Goal: Register for event/course

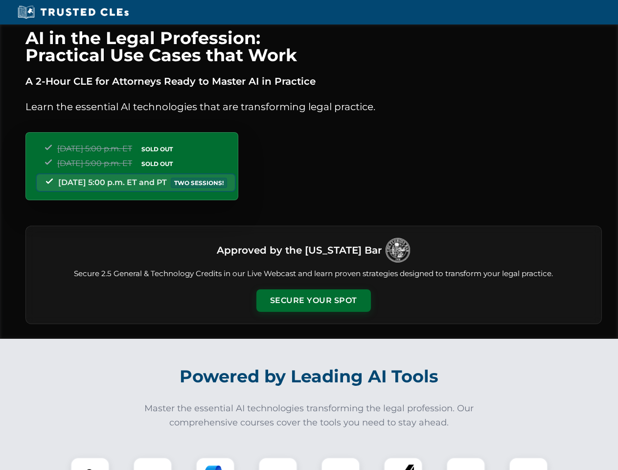
click at [313, 301] on button "Secure Your Spot" at bounding box center [314, 300] width 115 height 23
click at [90, 464] on img at bounding box center [90, 477] width 28 height 28
